Goal: Check status: Check status

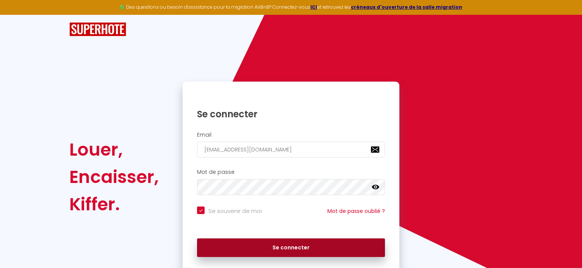
click at [301, 249] on button "Se connecter" at bounding box center [291, 247] width 188 height 19
checkbox input "true"
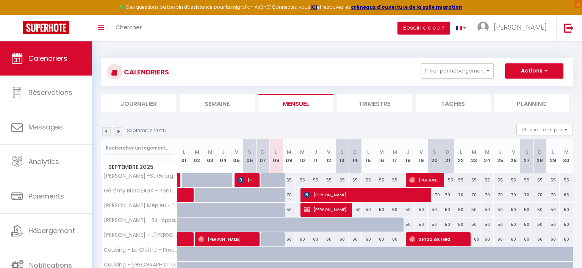
click at [118, 132] on img at bounding box center [118, 131] width 8 height 8
select select
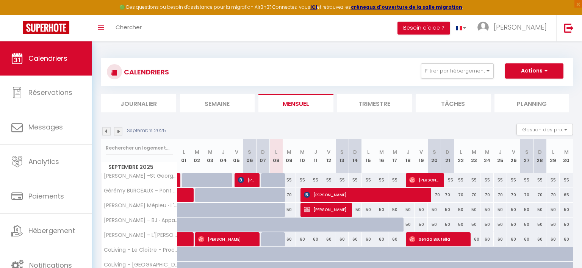
select select
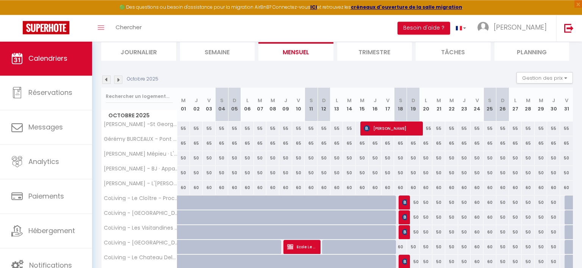
scroll to position [80, 0]
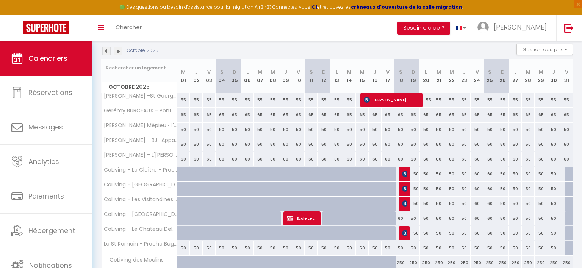
click at [303, 216] on span "Ecole Le Petit Daim" at bounding box center [302, 218] width 30 height 14
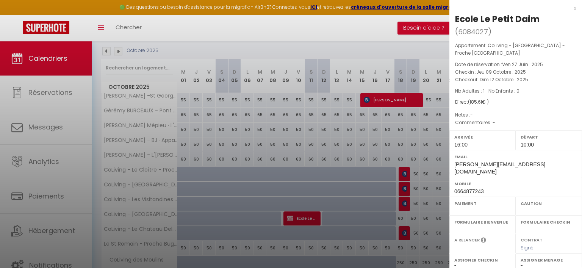
select select "KO"
select select "0"
select select "1"
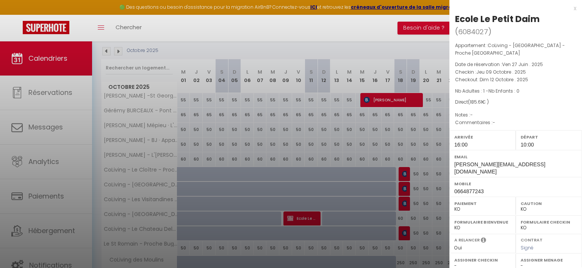
select select
select select "42439"
